Goal: Transaction & Acquisition: Book appointment/travel/reservation

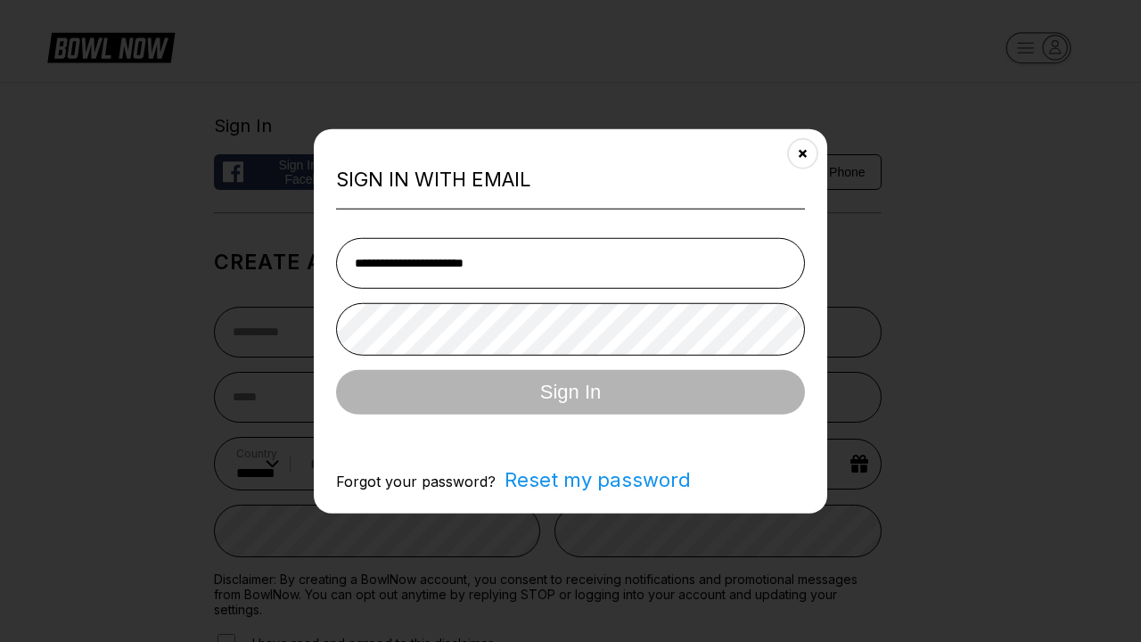
select select "**"
type input "**********"
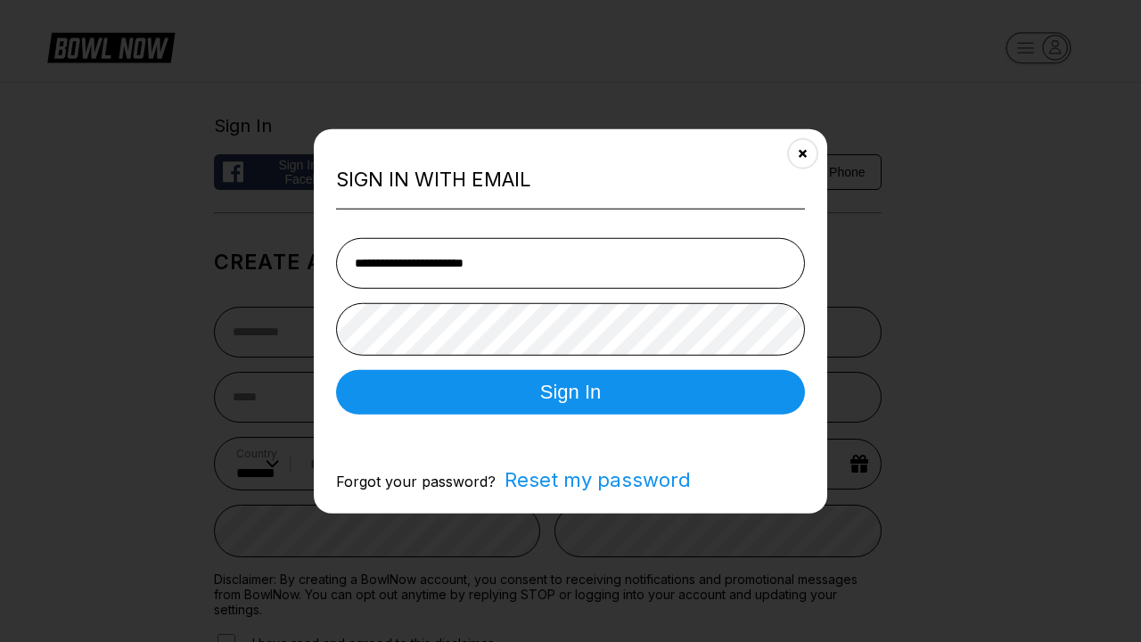
click at [571, 393] on button "Sign In" at bounding box center [570, 391] width 469 height 45
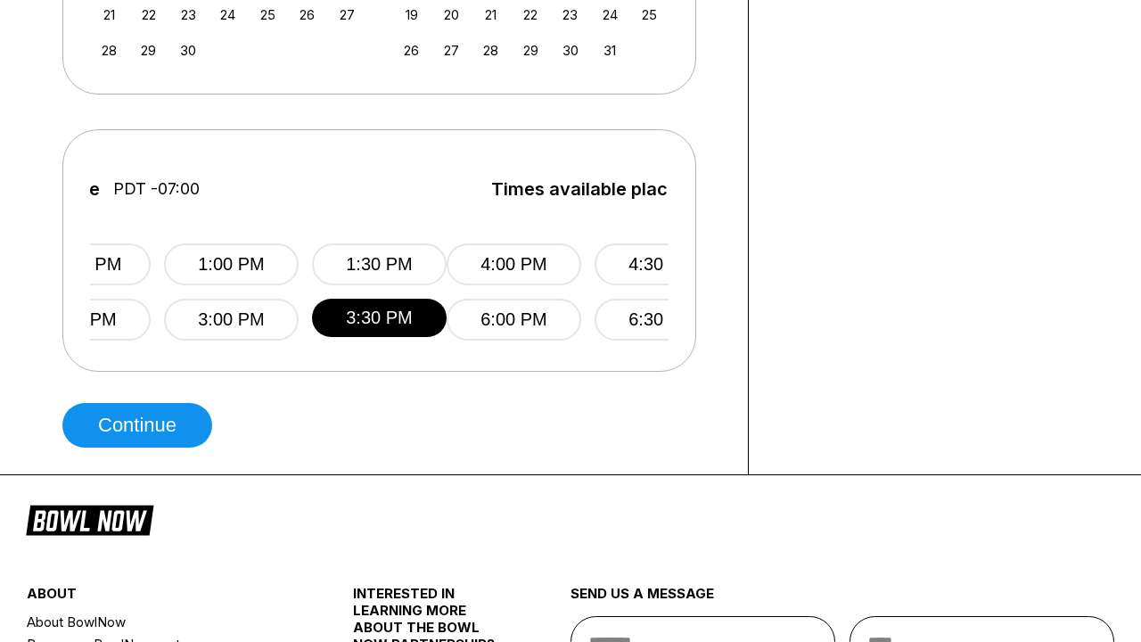
click at [142, 425] on button "Continue" at bounding box center [137, 425] width 150 height 45
